Goal: Information Seeking & Learning: Learn about a topic

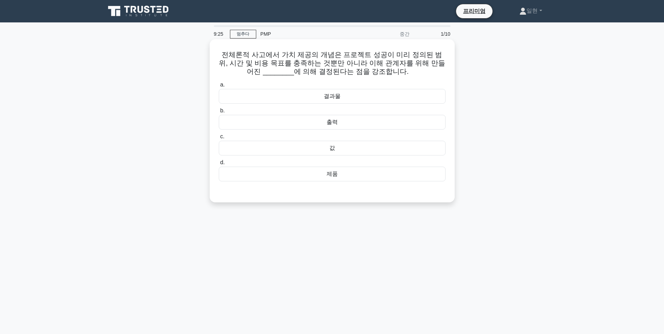
click at [333, 99] on div "결과물" at bounding box center [332, 96] width 227 height 15
click at [219, 87] on input "a. 결과물" at bounding box center [219, 85] width 0 height 5
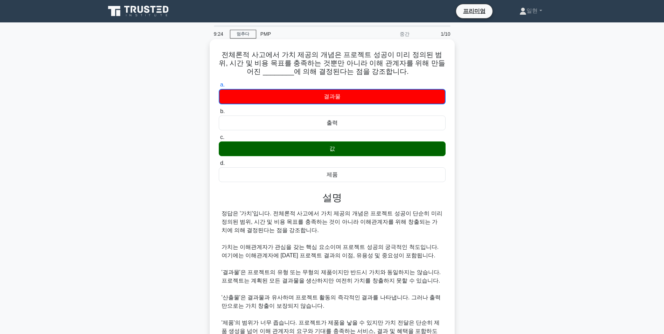
drag, startPoint x: 415, startPoint y: 153, endPoint x: 270, endPoint y: 153, distance: 144.2
click at [270, 153] on div "전체론적 사고에서 가치 제공의 개념은 프로젝트 성공이 미리 정의된 범위, 시간 및 비용 목표를 충족하는 것뿐만 아니라 이해 관계자를 위해 만들…" at bounding box center [332, 239] width 462 height 397
click at [420, 236] on div "정답은 '가치'입니다. 전체론적 사고에서 가치 제공의 개념은 프로젝트 성공이 단순히 미리 정의된 범위, 시간 및 비용 목표를 충족하는 것이 아…" at bounding box center [332, 293] width 221 height 168
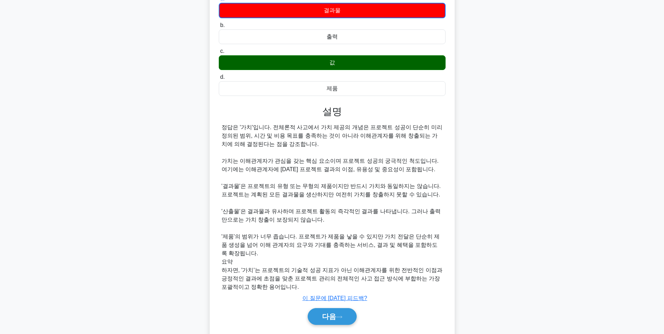
scroll to position [99, 0]
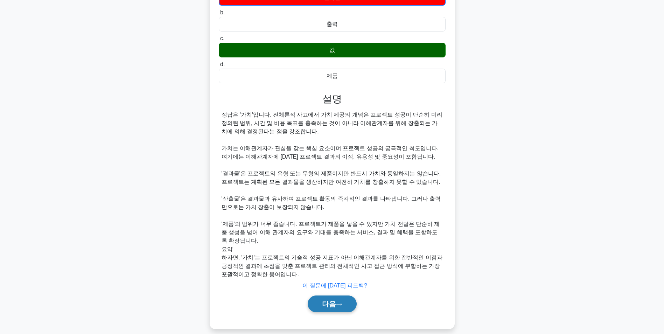
click at [342, 302] on icon at bounding box center [339, 304] width 6 height 4
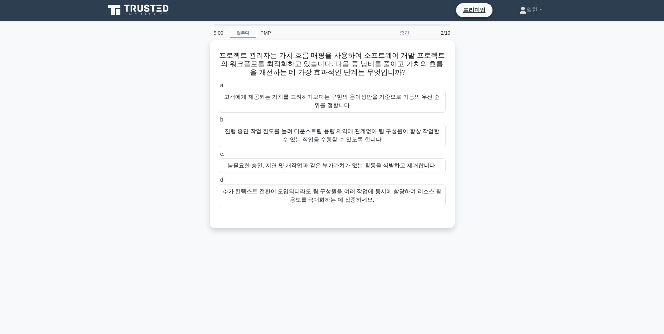
scroll to position [0, 0]
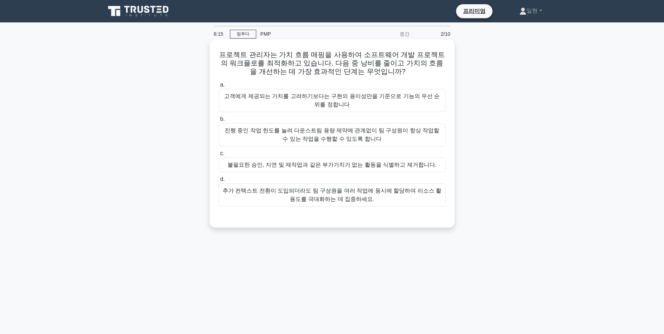
click at [433, 162] on div "불필요한 승인, 지연 및 재작업과 같은 부가가치가 없는 활동을 식별하고 제거합니다." at bounding box center [332, 165] width 227 height 15
click at [219, 156] on input "c. 불필요한 승인, 지연 및 재작업과 같은 부가가치가 없는 활동을 식별하고 제거합니다." at bounding box center [219, 153] width 0 height 5
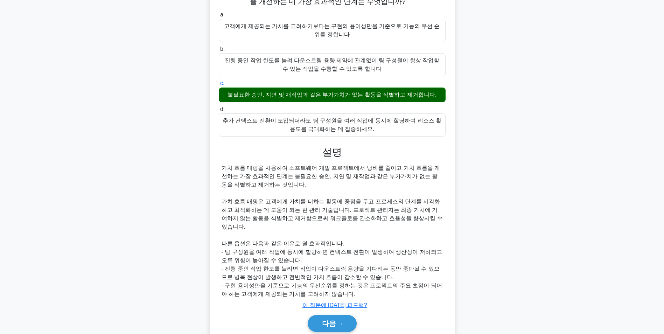
scroll to position [90, 0]
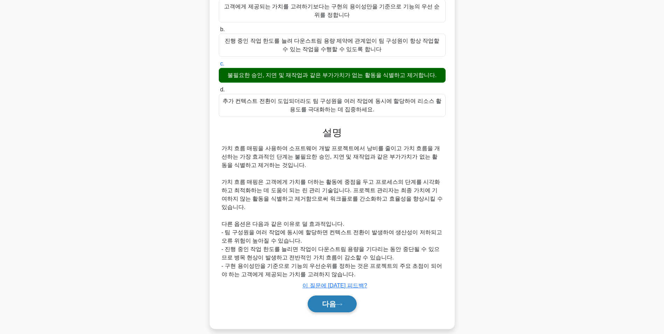
click at [335, 300] on font "다음" at bounding box center [329, 304] width 14 height 8
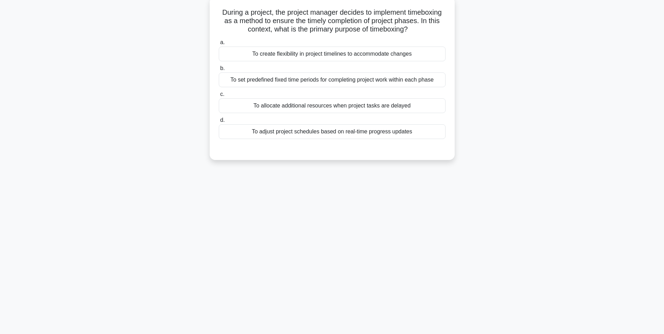
scroll to position [44, 0]
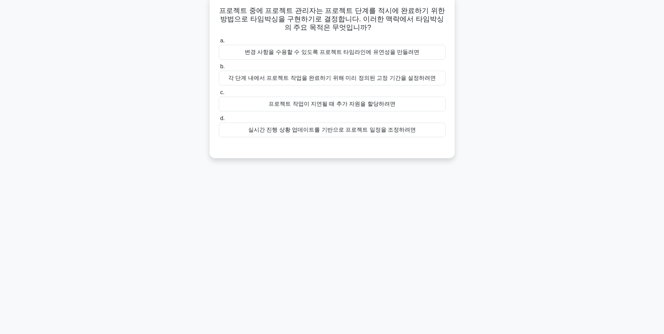
click at [335, 107] on div "프로젝트 작업이 지연될 때 추가 자원을 할당하려면" at bounding box center [332, 104] width 227 height 15
click at [219, 95] on input "c. 프로젝트 작업이 지연될 때 추가 자원을 할당하려면" at bounding box center [219, 92] width 0 height 5
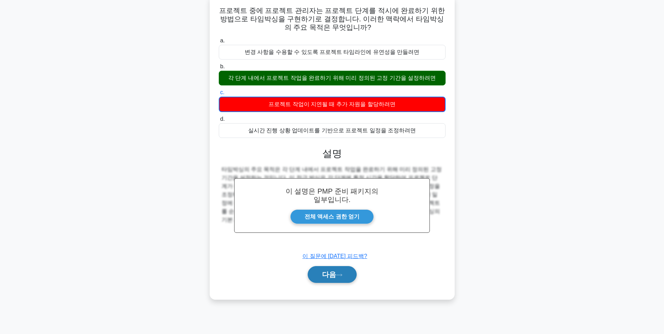
click at [337, 277] on icon at bounding box center [339, 275] width 6 height 4
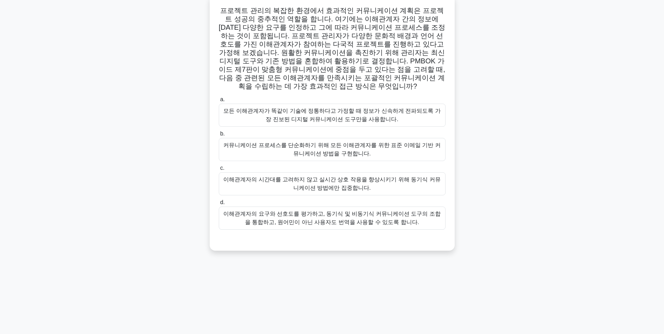
click at [433, 223] on div "이해관계자의 요구와 선호도를 평가하고, 동기식 및 비동기식 커뮤니케이션 도구의 조합을 통합하고, 원어민이 아닌 사용자도 번역을 사용할 수 있도…" at bounding box center [332, 218] width 227 height 23
click at [219, 205] on input "d. 이해관계자의 요구와 선호도를 평가하고, 동기식 및 비동기식 커뮤니케이션 도구의 조합을 통합하고, 원어민이 아닌 사용자도 번역을 사용할 수…" at bounding box center [219, 202] width 0 height 5
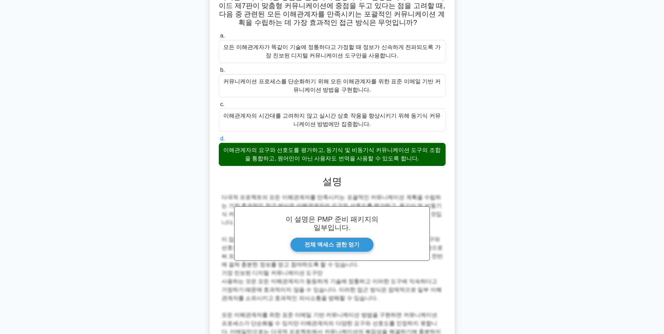
scroll to position [207, 0]
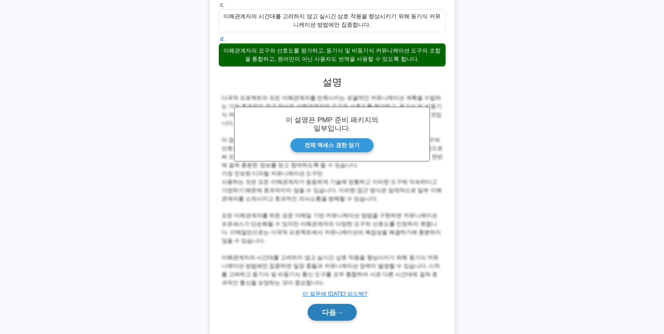
click at [333, 304] on button "다음" at bounding box center [332, 312] width 49 height 17
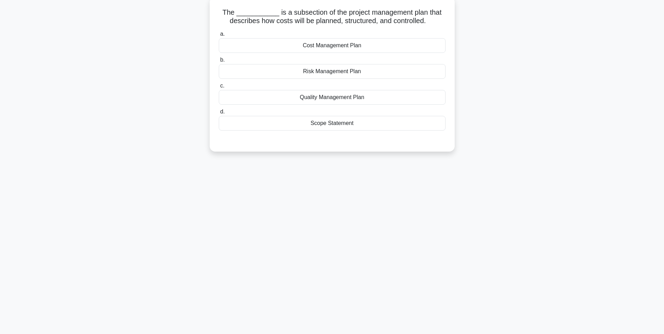
scroll to position [44, 0]
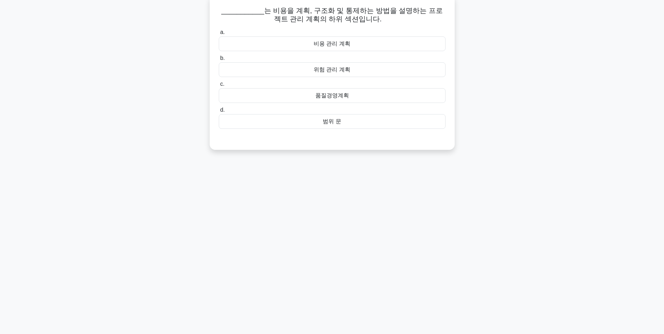
click at [381, 42] on div "비용 관리 계획" at bounding box center [332, 43] width 227 height 15
click at [219, 35] on input "a. 비용 관리 계획" at bounding box center [219, 32] width 0 height 5
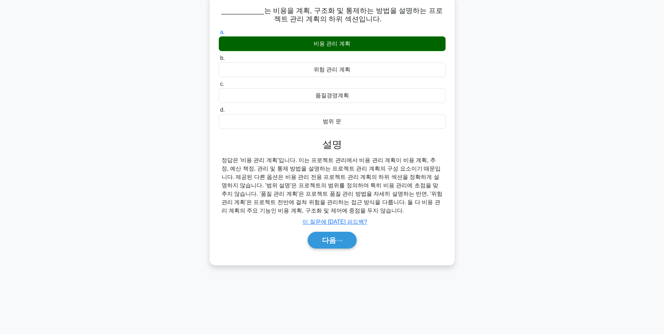
click at [334, 249] on div "다음" at bounding box center [332, 240] width 227 height 22
click at [331, 241] on font "다음" at bounding box center [329, 240] width 14 height 8
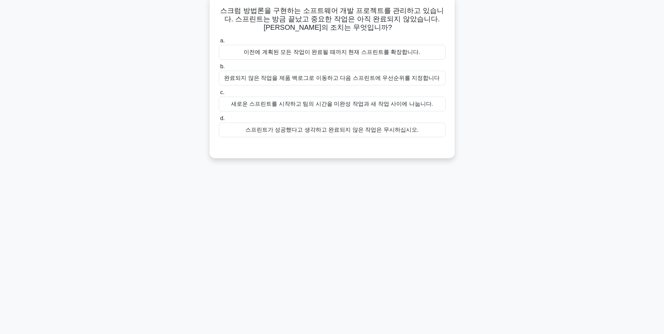
click at [330, 104] on div "새로운 스프린트를 시작하고 팀의 시간을 미완성 작업과 새 작업 사이에 나눕니다." at bounding box center [332, 104] width 227 height 15
click at [219, 95] on input "c. 새로운 스프린트를 시작하고 팀의 시간을 미완성 작업과 새 작업 사이에 나눕니다." at bounding box center [219, 92] width 0 height 5
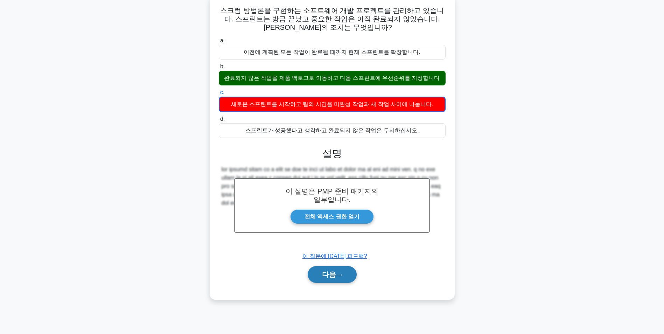
click at [328, 277] on font "다음" at bounding box center [329, 275] width 14 height 8
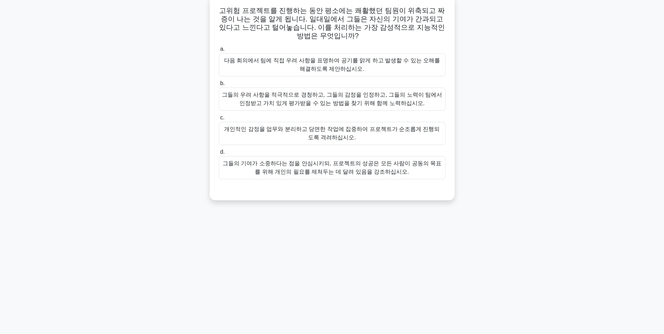
click at [312, 126] on div "개인적인 감정을 업무와 분리하고 당면한 작업에 집중하여 프로젝트가 순조롭게 진행되도록 격려하십시오." at bounding box center [332, 133] width 227 height 23
click at [219, 120] on input "c. 개인적인 감정을 업무와 분리하고 당면한 작업에 집중하여 프로젝트가 순조롭게 진행되도록 격려하십시오." at bounding box center [219, 118] width 0 height 5
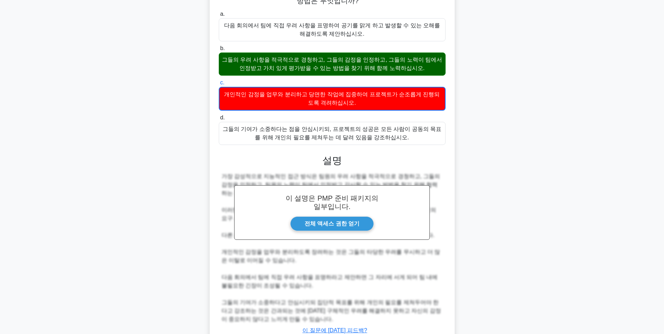
scroll to position [124, 0]
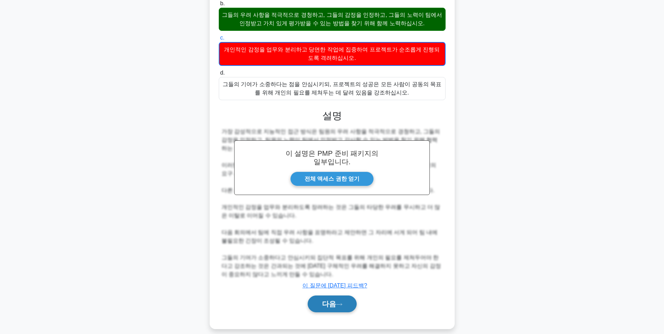
click at [340, 302] on icon at bounding box center [339, 304] width 6 height 4
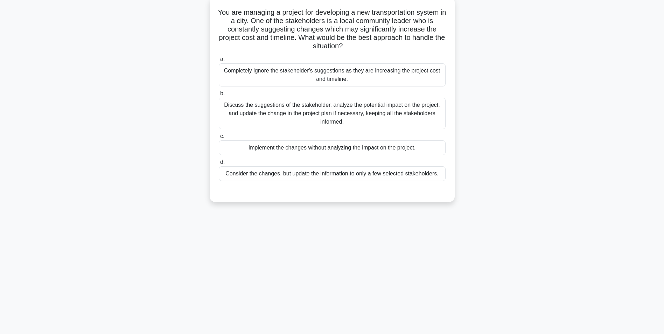
scroll to position [44, 0]
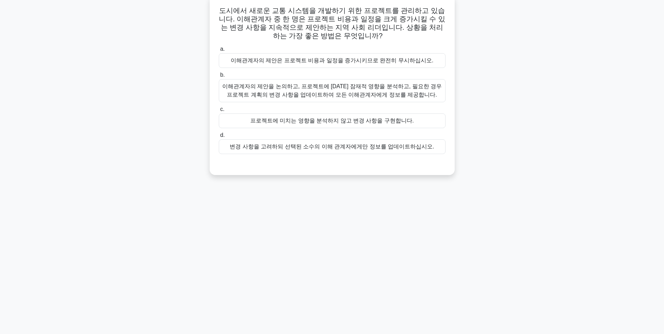
click at [392, 102] on div "이해관계자의 제안을 논의하고, 프로젝트에 대한 잠재적 영향을 분석하고, 필요한 경우 프로젝트 계획의 변경 사항을 업데이트하여 모든 이해관계자에…" at bounding box center [332, 90] width 227 height 23
click at [219, 77] on input "b. 이해관계자의 제안을 논의하고, 프로젝트에 대한 잠재적 영향을 분석하고, 필요한 경우 프로젝트 계획의 변경 사항을 업데이트하여 모든 이해관…" at bounding box center [219, 75] width 0 height 5
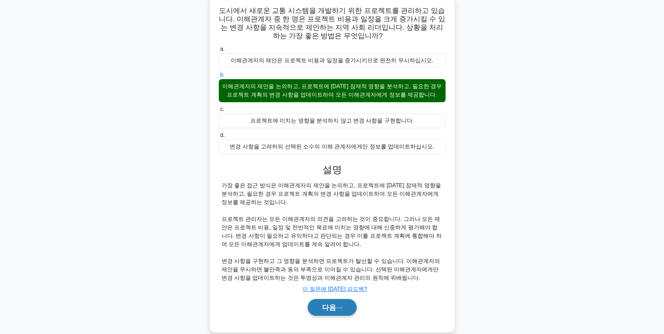
click at [333, 300] on button "다음" at bounding box center [332, 307] width 49 height 17
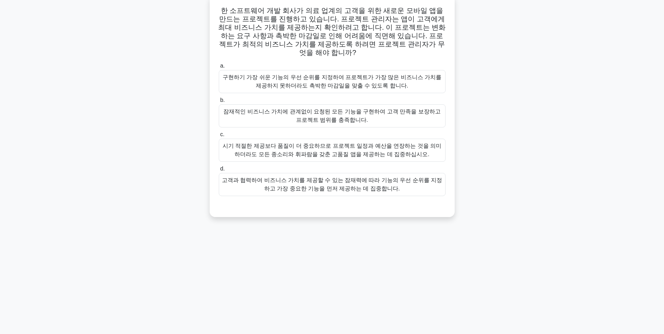
click at [324, 185] on div "고객과 협력하여 비즈니스 가치를 제공할 수 있는 잠재력에 따라 기능의 우선 순위를 지정하고 가장 중요한 기능을 먼저 제공하는 데 집중합니다." at bounding box center [332, 184] width 227 height 23
click at [219, 171] on input "d. 고객과 협력하여 비즈니스 가치를 제공할 수 있는 잠재력에 따라 기능의 우선 순위를 지정하고 가장 중요한 기능을 먼저 제공하는 데 집중합니…" at bounding box center [219, 169] width 0 height 5
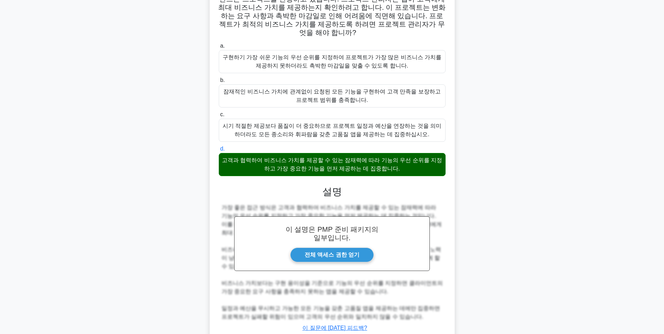
scroll to position [98, 0]
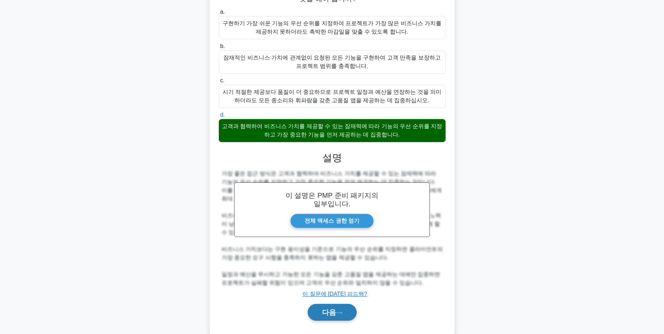
click at [332, 304] on button "다음" at bounding box center [332, 312] width 49 height 17
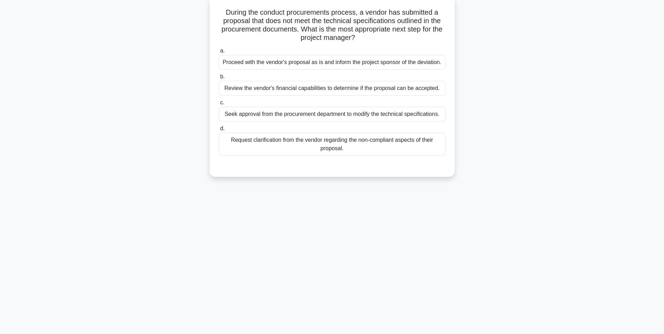
scroll to position [44, 0]
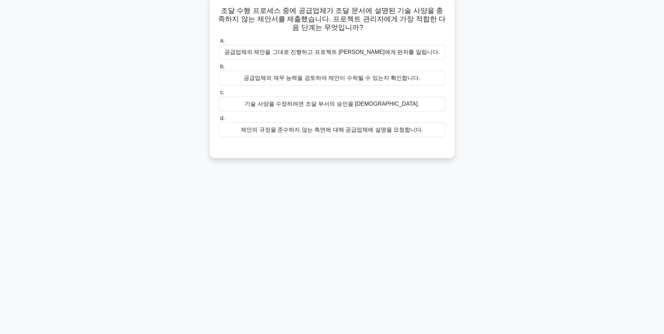
click at [323, 82] on div "공급업체의 재무 능력을 검토하여 제안이 수락될 수 있는지 확인합니다." at bounding box center [332, 78] width 227 height 15
click at [219, 69] on input "b. 공급업체의 재무 능력을 검토하여 제안이 수락될 수 있는지 확인합니다." at bounding box center [219, 66] width 0 height 5
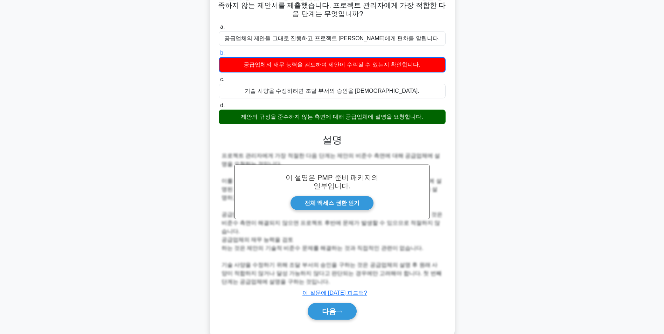
scroll to position [65, 0]
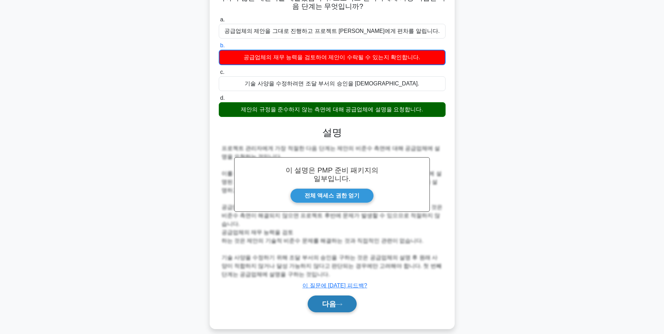
click at [322, 300] on font "다음" at bounding box center [329, 304] width 14 height 8
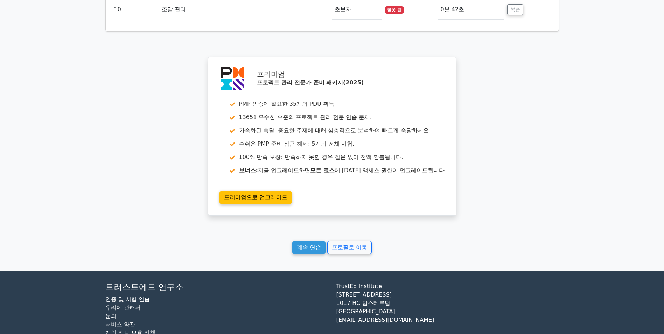
scroll to position [1187, 0]
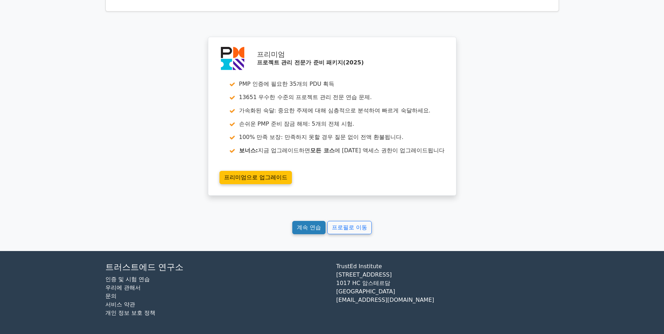
click at [310, 231] on link "계속 연습" at bounding box center [308, 227] width 33 height 13
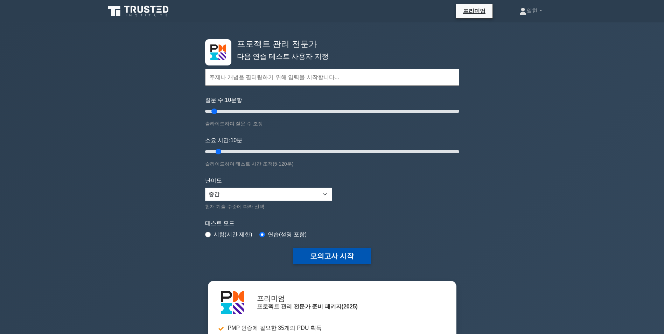
click at [344, 255] on button "모의고사 시작" at bounding box center [332, 256] width 78 height 16
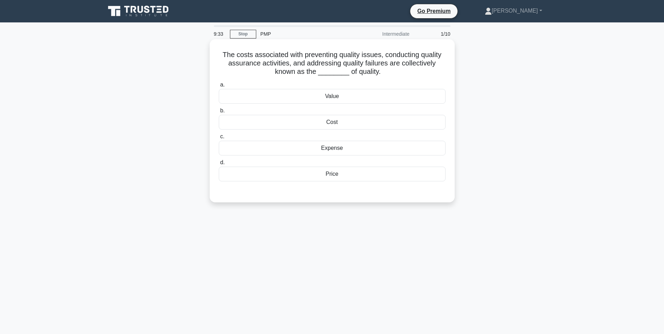
click at [379, 99] on div "Value" at bounding box center [332, 96] width 227 height 15
click at [219, 87] on input "a. Value" at bounding box center [219, 85] width 0 height 5
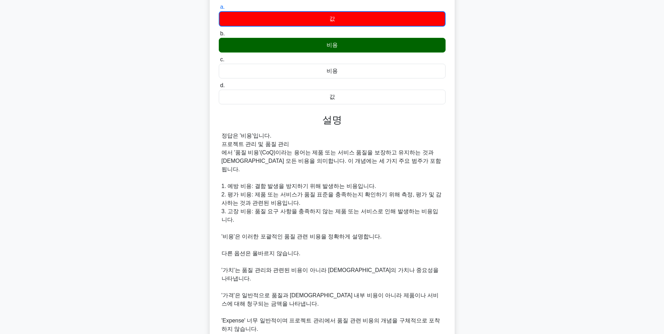
scroll to position [105, 0]
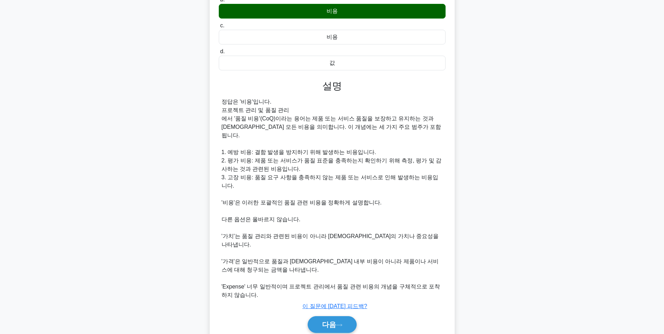
click at [506, 96] on div "품질 문제 예방, 품질 보증 활동 수행, 품질 실패 해결과 관련된 비용을 총칭하여 품질 ________라고 합니다. .spinner_0XTQ{…" at bounding box center [332, 147] width 462 height 422
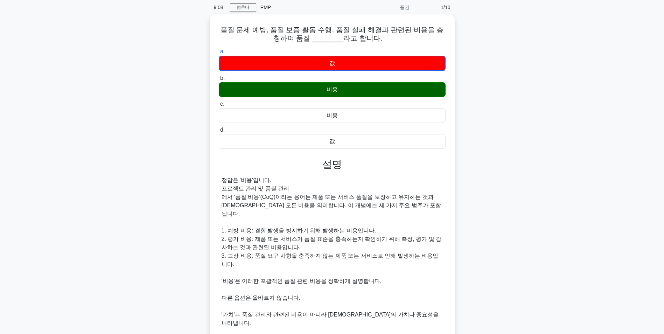
scroll to position [107, 0]
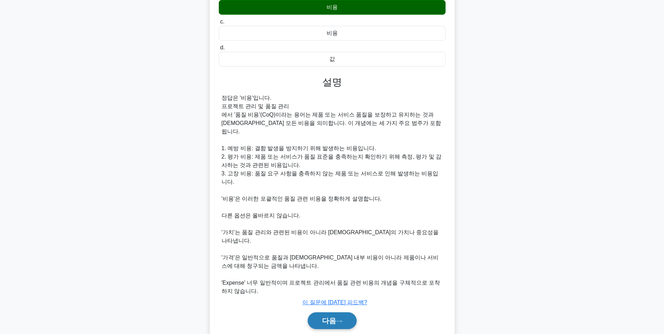
click at [337, 319] on icon at bounding box center [339, 321] width 6 height 4
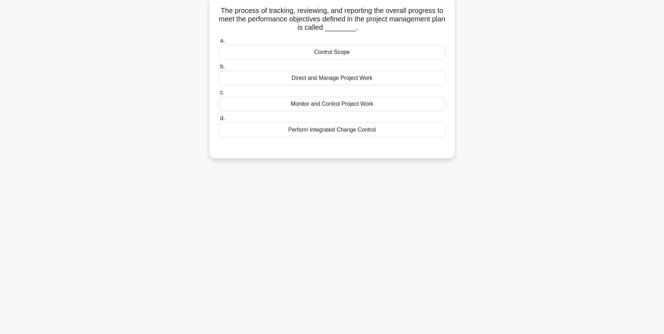
click at [342, 52] on div "Control Scope" at bounding box center [332, 52] width 227 height 15
click at [219, 43] on input "a. Control Scope" at bounding box center [219, 41] width 0 height 5
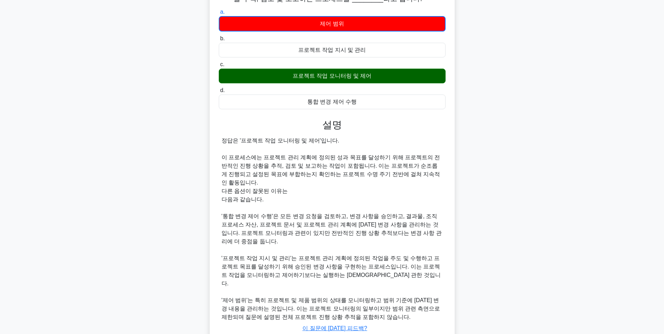
scroll to position [90, 0]
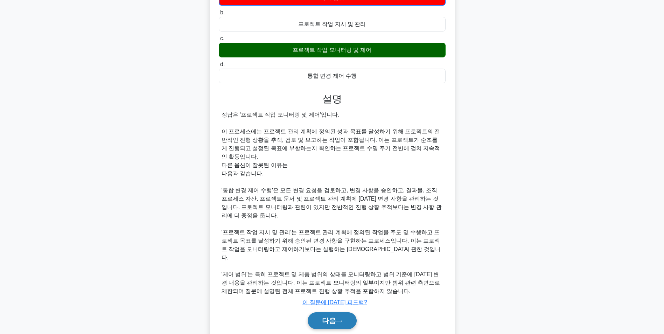
click at [347, 312] on button "다음" at bounding box center [332, 320] width 49 height 17
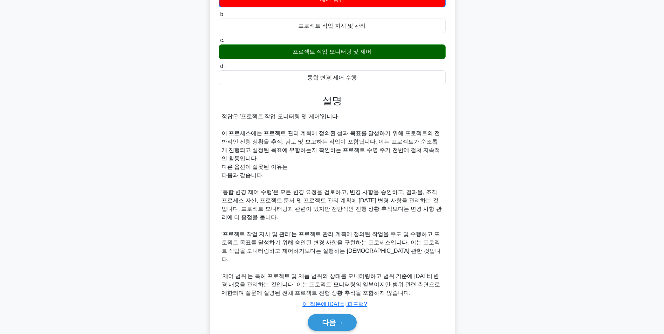
scroll to position [44, 0]
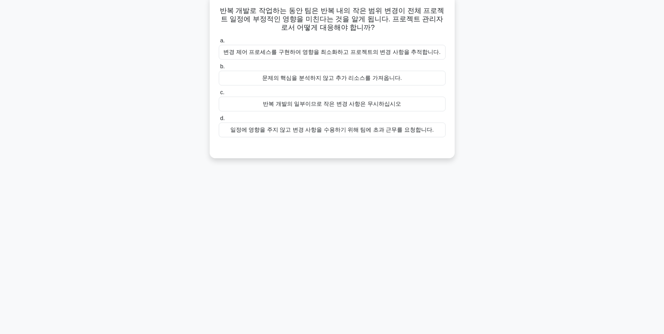
click at [427, 56] on div "변경 제어 프로세스를 구현하여 영향을 최소화하고 프로젝트의 변경 사항을 추적합니다." at bounding box center [332, 52] width 227 height 15
click at [219, 43] on input "a. 변경 제어 프로세스를 구현하여 영향을 최소화하고 프로젝트의 변경 사항을 추적합니다." at bounding box center [219, 41] width 0 height 5
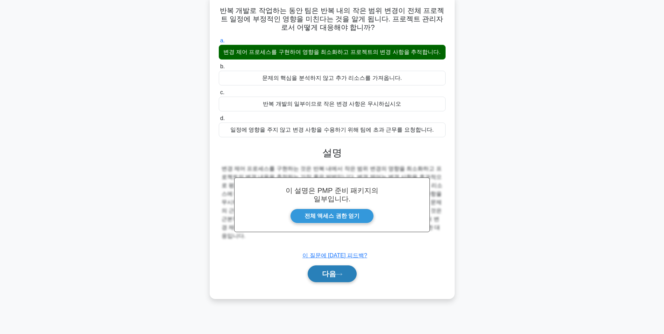
click at [336, 279] on button "다음" at bounding box center [332, 273] width 49 height 17
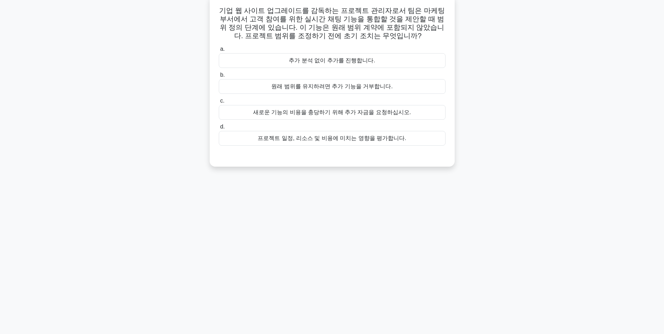
click at [362, 144] on div "프로젝트 일정, 리소스 및 비용에 미치는 영향을 평가합니다." at bounding box center [332, 138] width 227 height 15
click at [219, 129] on input "d. 프로젝트 일정, 리소스 및 비용에 미치는 영향을 평가합니다." at bounding box center [219, 127] width 0 height 5
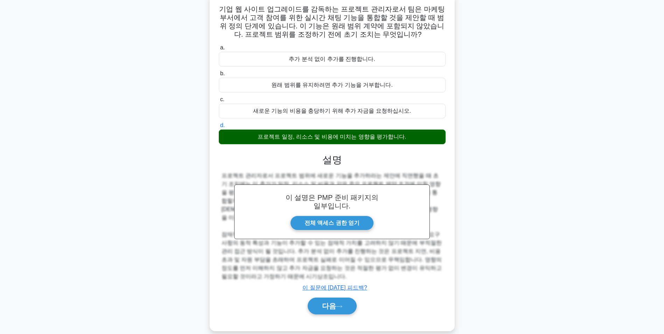
scroll to position [48, 0]
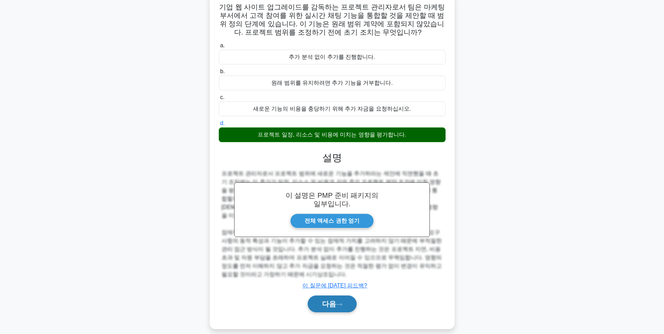
click at [334, 300] on font "다음" at bounding box center [329, 304] width 14 height 8
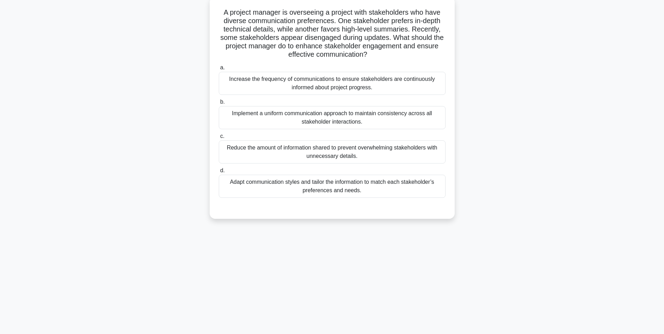
scroll to position [44, 0]
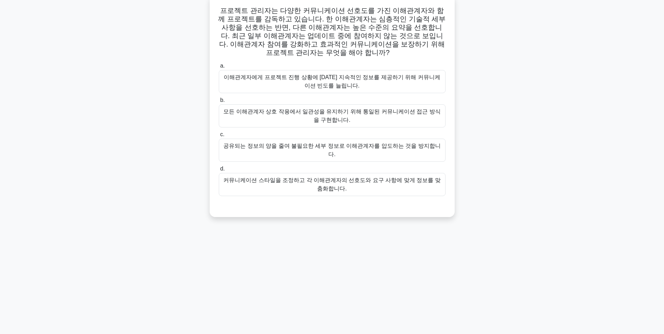
click at [356, 177] on div "커뮤니케이션 스타일을 조정하고 각 이해관계자의 선호도와 요구 사항에 맞게 정보를 맞춤화합니다." at bounding box center [332, 184] width 227 height 23
click at [219, 171] on input "d. 커뮤니케이션 스타일을 조정하고 각 이해관계자의 선호도와 요구 사항에 맞게 정보를 맞춤화합니다." at bounding box center [219, 169] width 0 height 5
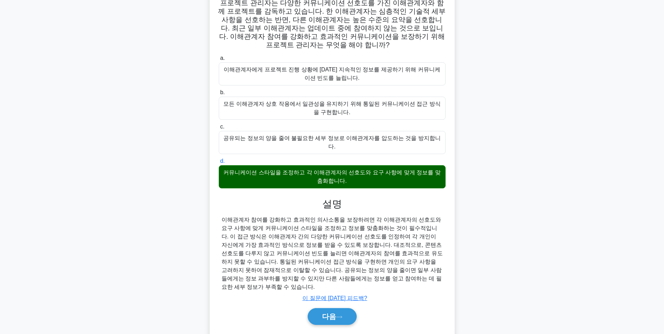
scroll to position [56, 0]
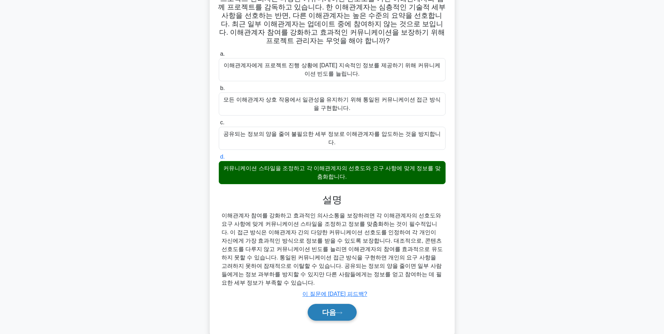
click at [325, 308] on font "다음" at bounding box center [329, 312] width 14 height 8
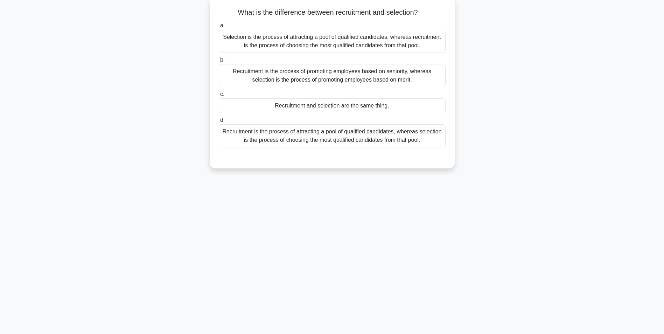
scroll to position [44, 0]
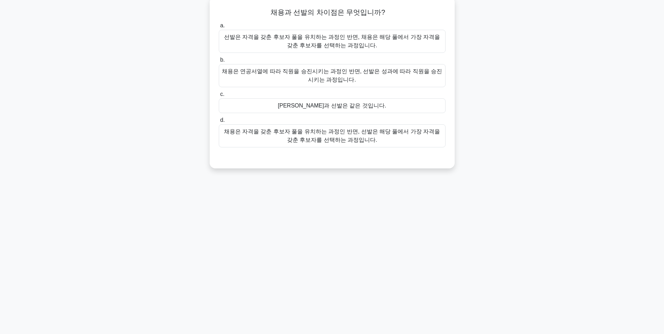
click at [112, 196] on div "6:35 Stop PMP Intermediate 6/10 채용과 선발의 차이점은 무엇입니까? .spinner_0XTQ{변환-원점:중심; 애니메…" at bounding box center [332, 156] width 462 height 350
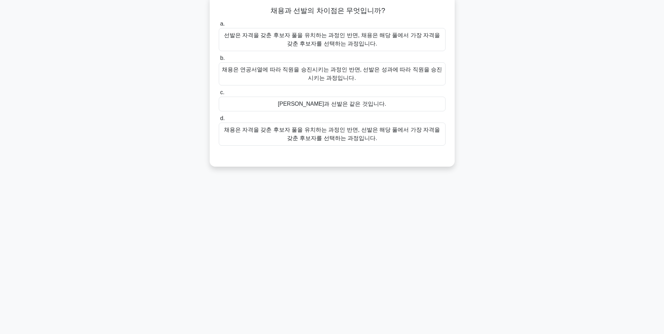
click at [367, 41] on div "선발은 자격을 갖춘 후보자 풀을 유치하는 과정인 반면, 채용은 해당 풀에서 가장 자격을 갖춘 후보자를 선택하는 과정입니다." at bounding box center [332, 39] width 227 height 23
click at [219, 26] on input "a. 선발은 자격을 갖춘 후보자 풀을 유치하는 과정인 반면, 채용은 해당 풀에서 가장 자격을 갖춘 후보자를 선택하는 과정입니다." at bounding box center [219, 24] width 0 height 5
